Goal: Task Accomplishment & Management: Manage account settings

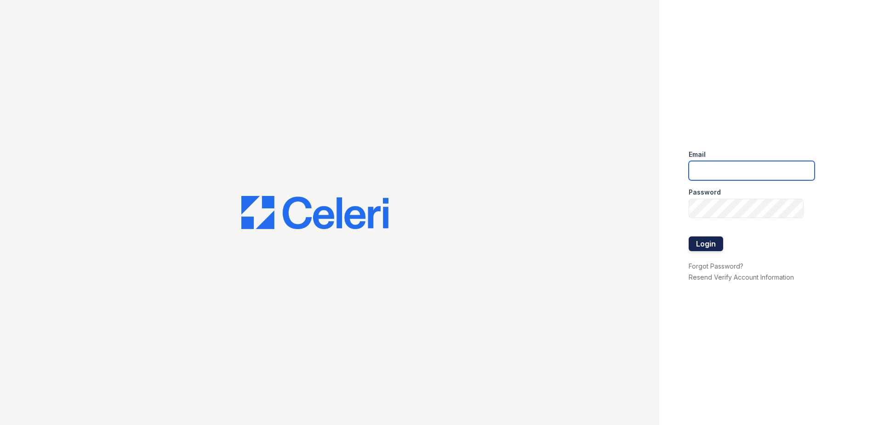
type input "renewedwardsvillecherryhills@trinity-pm.com"
click at [699, 245] on button "Login" at bounding box center [706, 243] width 34 height 15
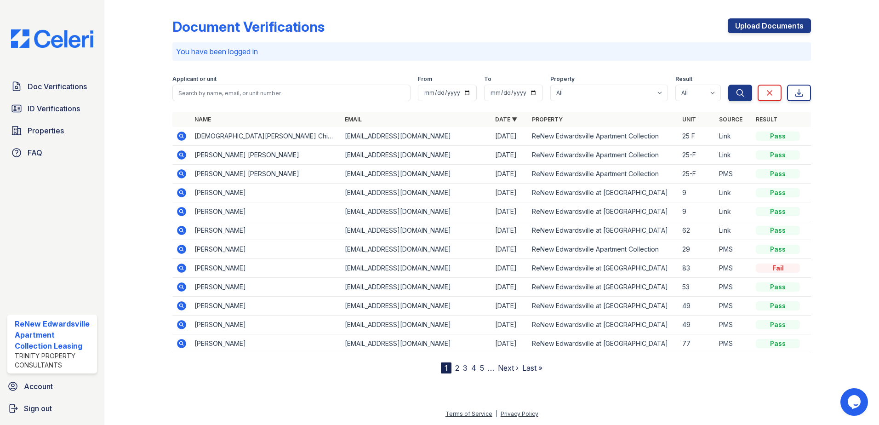
click at [183, 154] on icon at bounding box center [181, 154] width 9 height 9
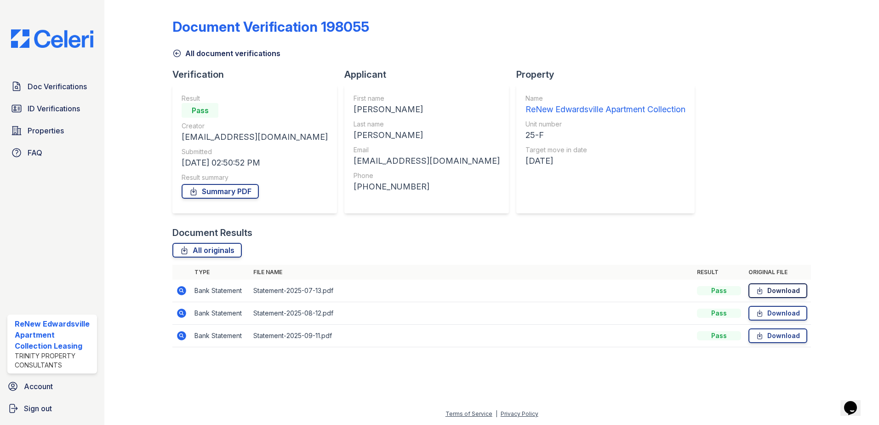
click at [773, 294] on link "Download" at bounding box center [778, 290] width 59 height 15
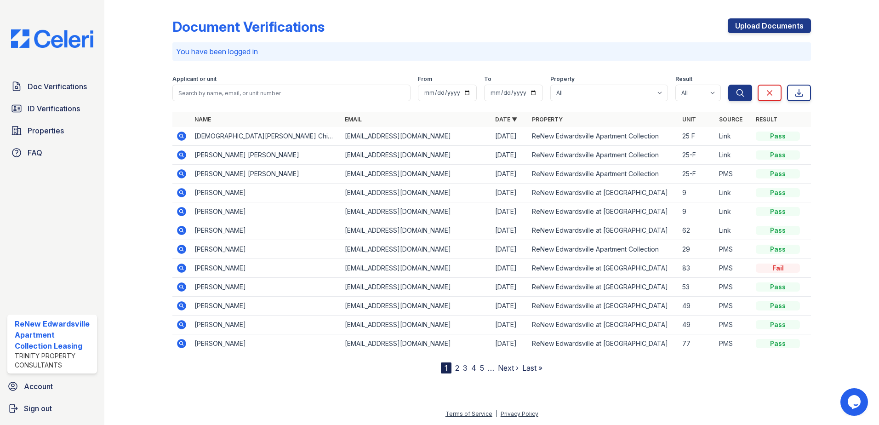
click at [184, 174] on icon at bounding box center [181, 173] width 9 height 9
click at [180, 132] on icon at bounding box center [181, 135] width 9 height 9
drag, startPoint x: 44, startPoint y: 141, endPoint x: 47, endPoint y: 133, distance: 9.1
click at [44, 141] on div "Doc Verifications ID Verifications Properties FAQ" at bounding box center [52, 119] width 97 height 85
click at [47, 133] on span "Properties" at bounding box center [46, 130] width 36 height 11
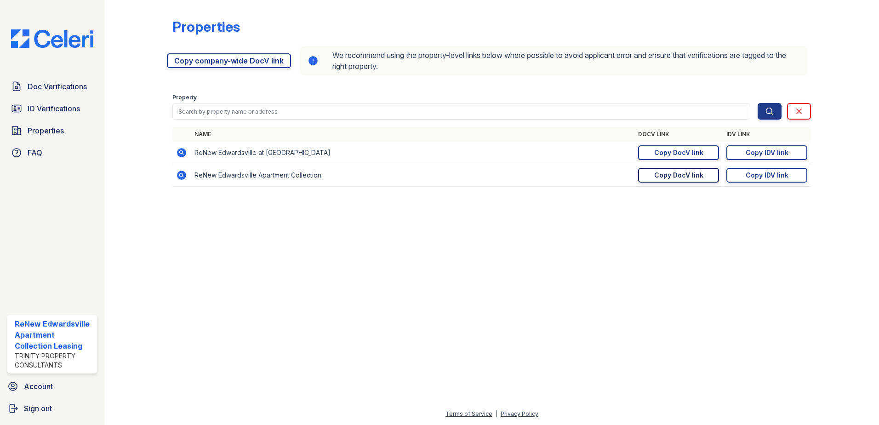
click at [684, 174] on div "Copy DocV link" at bounding box center [678, 175] width 49 height 9
